Goal: Task Accomplishment & Management: Use online tool/utility

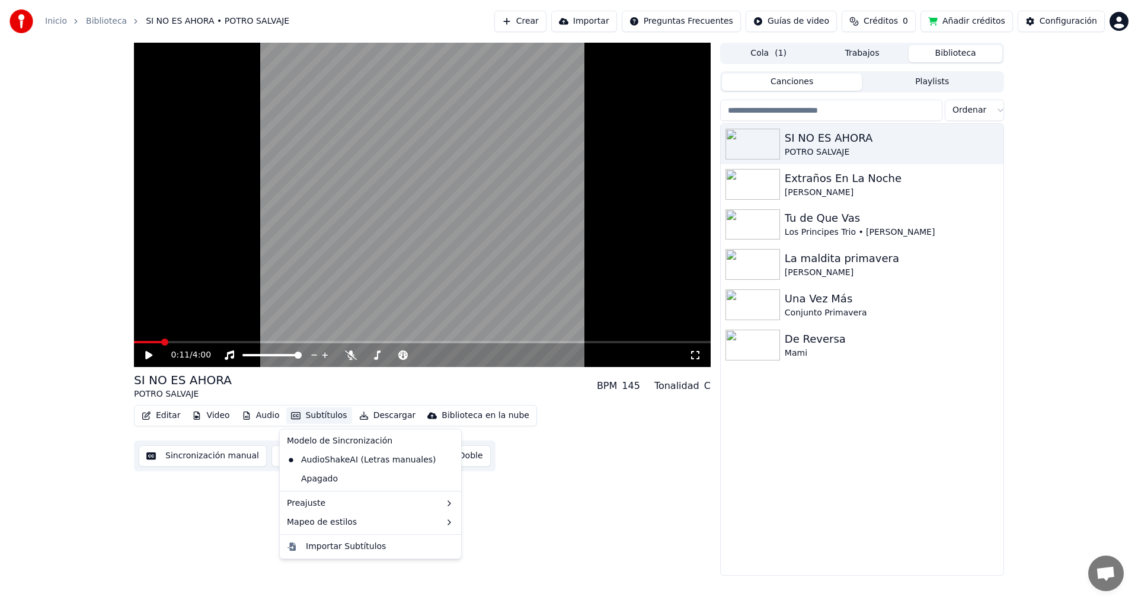
click at [308, 413] on button "Subtítulos" at bounding box center [318, 415] width 65 height 17
click at [215, 414] on button "Video" at bounding box center [210, 415] width 47 height 17
click at [153, 416] on button "Editar" at bounding box center [161, 415] width 48 height 17
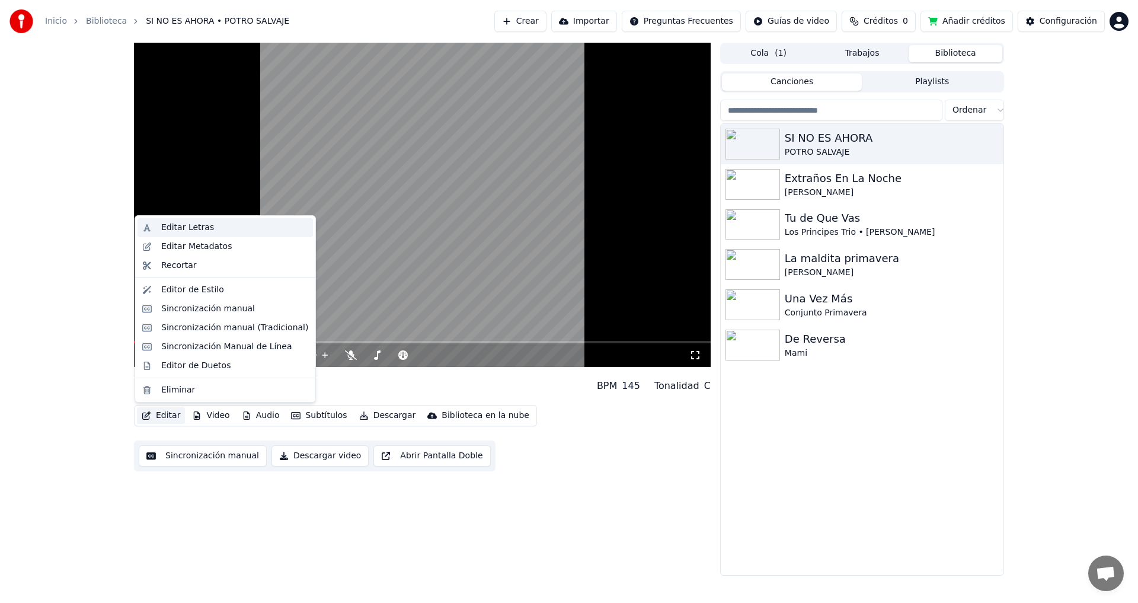
click at [187, 232] on div "Editar Letras" at bounding box center [187, 228] width 53 height 12
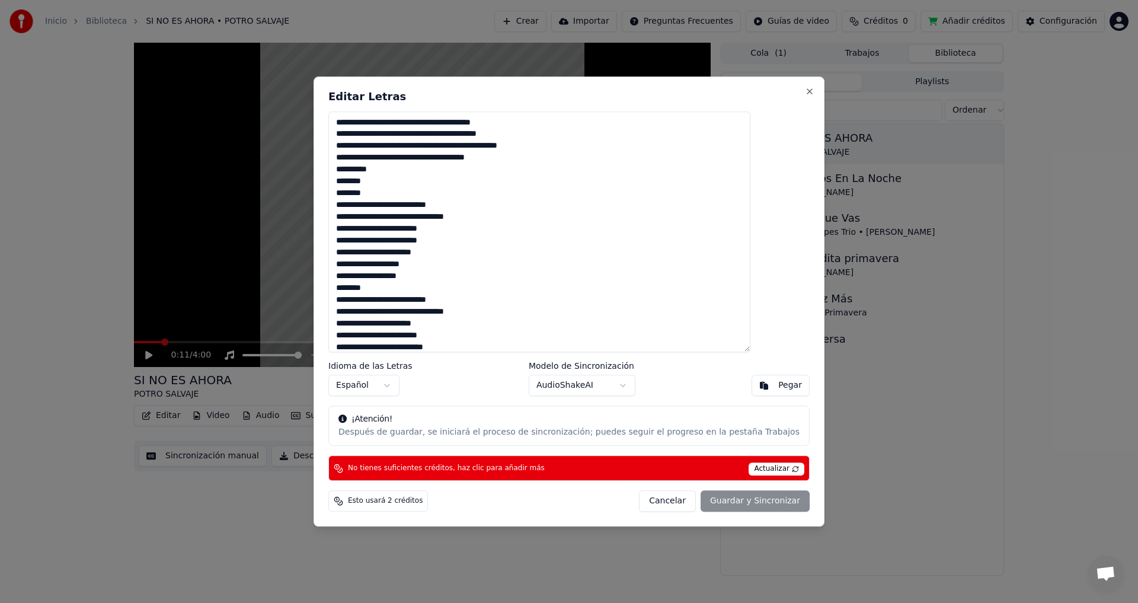
drag, startPoint x: 369, startPoint y: 123, endPoint x: 620, endPoint y: 337, distance: 330.0
click at [620, 337] on textarea at bounding box center [539, 231] width 422 height 241
click at [409, 138] on textarea at bounding box center [539, 231] width 422 height 241
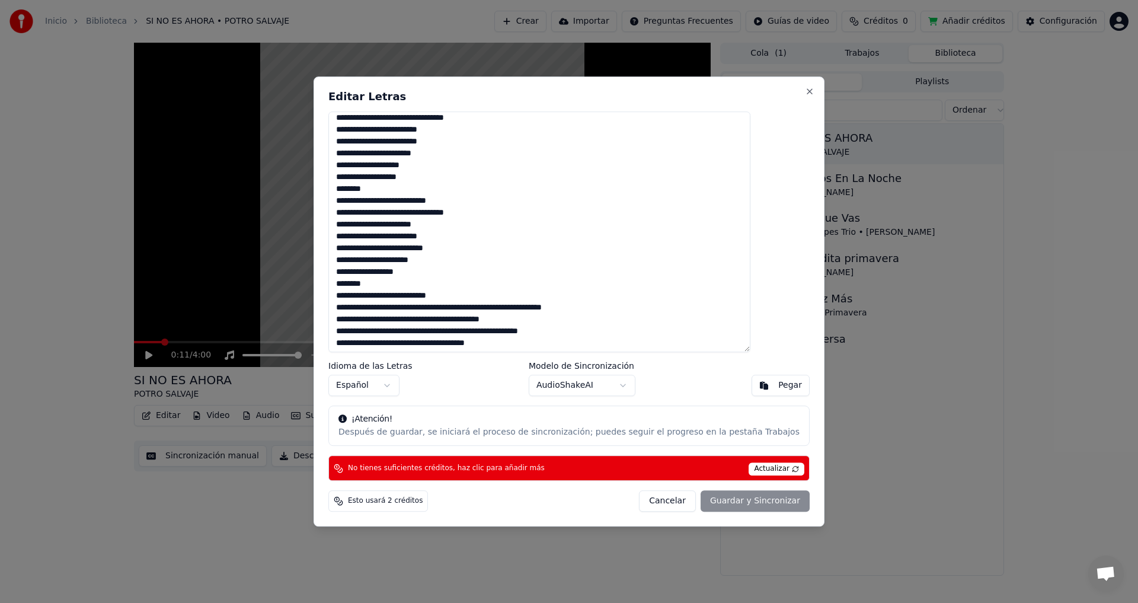
scroll to position [338, 0]
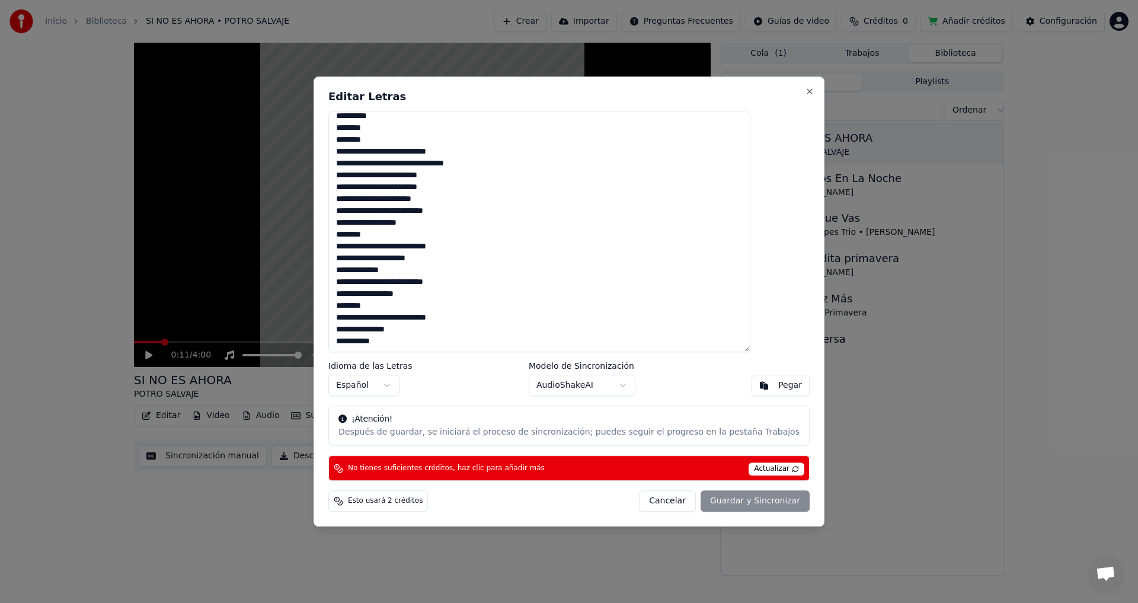
drag, startPoint x: 361, startPoint y: 117, endPoint x: 593, endPoint y: 393, distance: 360.5
click at [593, 393] on div "Editar Letras Idioma de las Letras Español Modelo de Sincronización AudioShakeA…" at bounding box center [568, 301] width 511 height 450
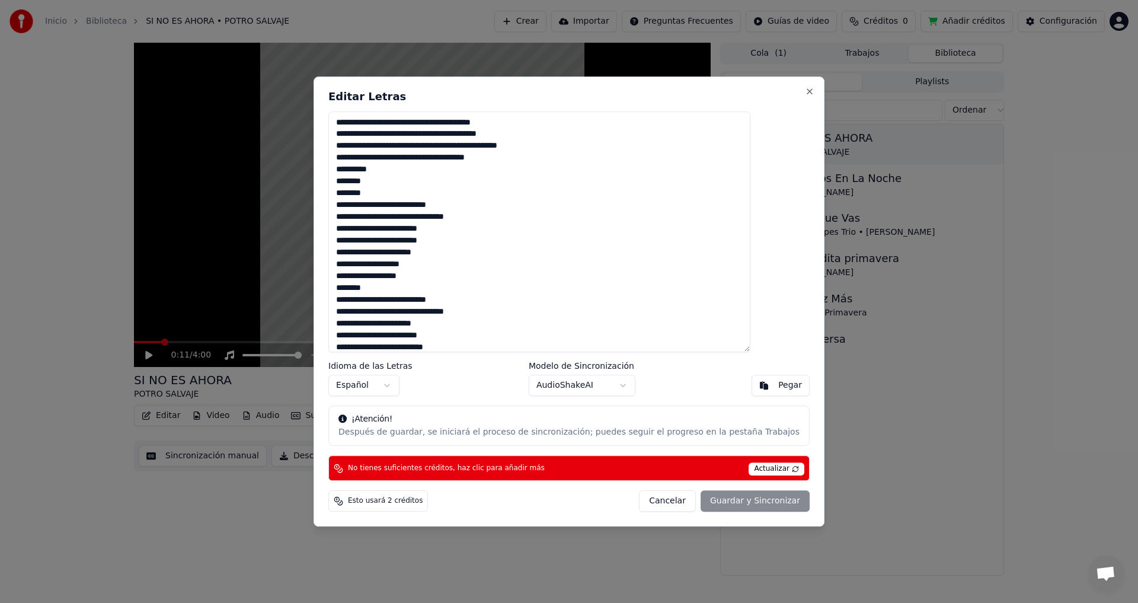
scroll to position [487, 0]
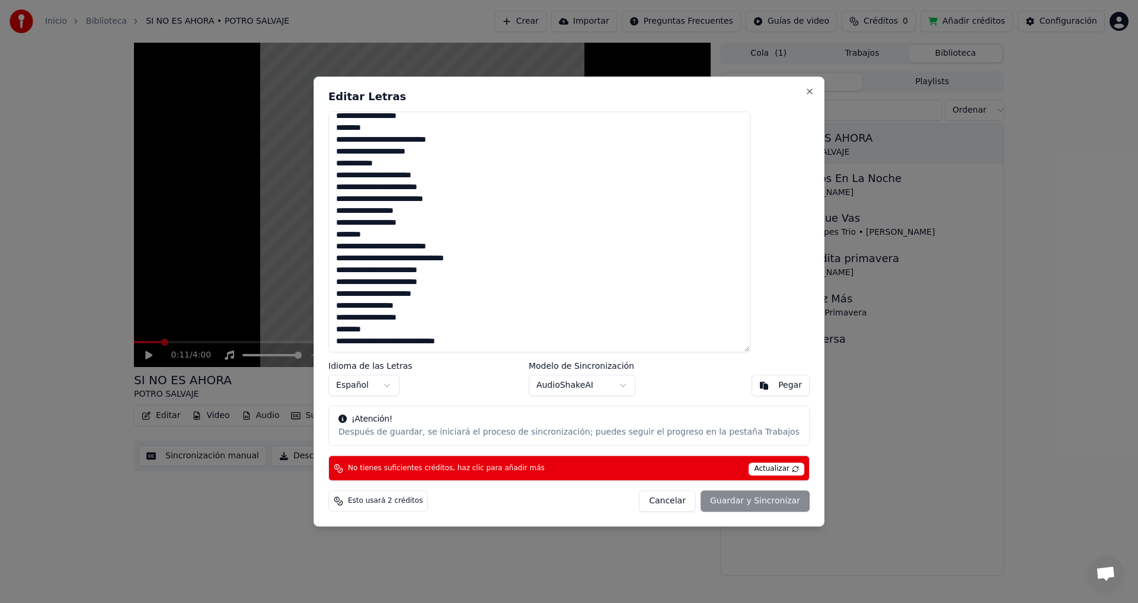
click at [750, 466] on span "Actualizar" at bounding box center [776, 468] width 56 height 13
click at [661, 501] on button "Cancelar" at bounding box center [667, 500] width 57 height 21
type textarea "**********"
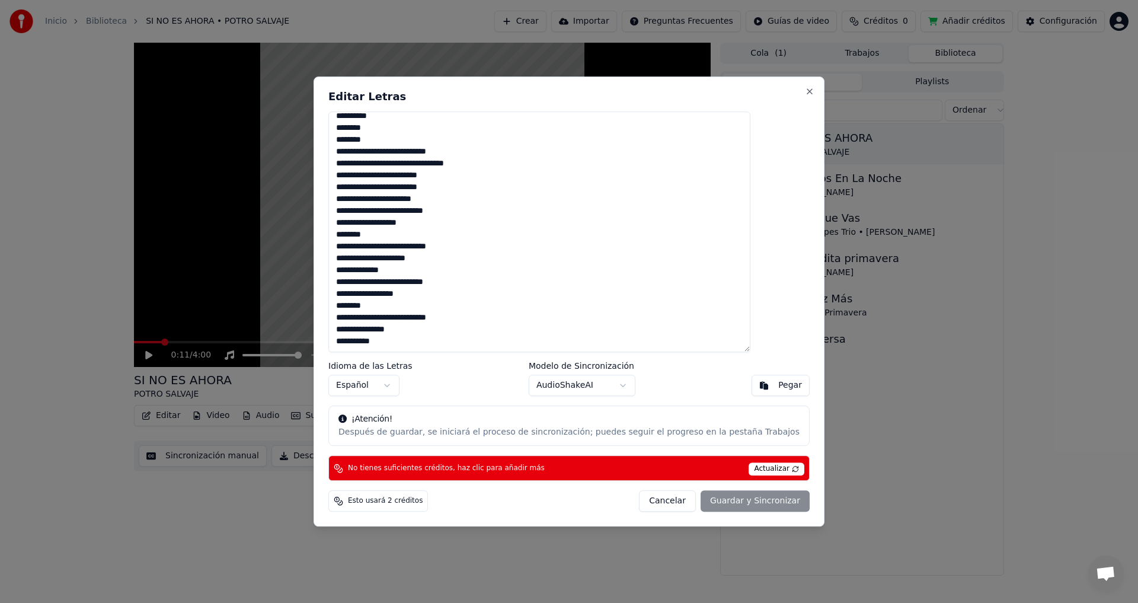
scroll to position [338, 0]
